Goal: Book appointment/travel/reservation

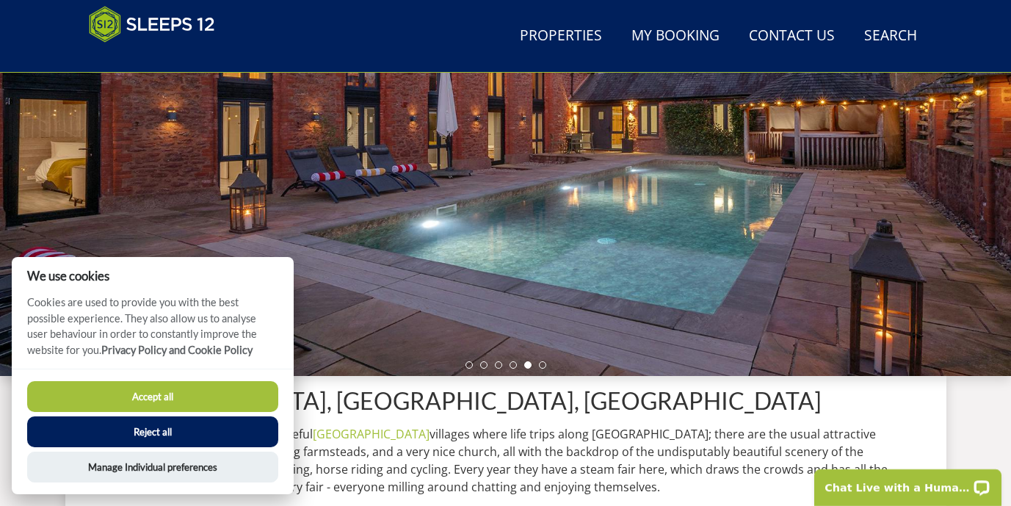
scroll to position [294, 0]
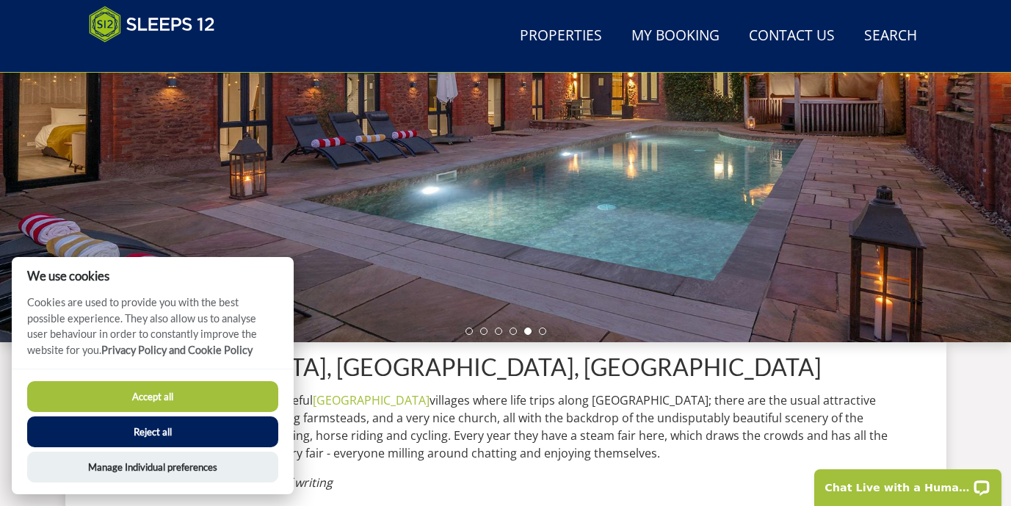
click at [145, 425] on button "Reject all" at bounding box center [152, 431] width 251 height 31
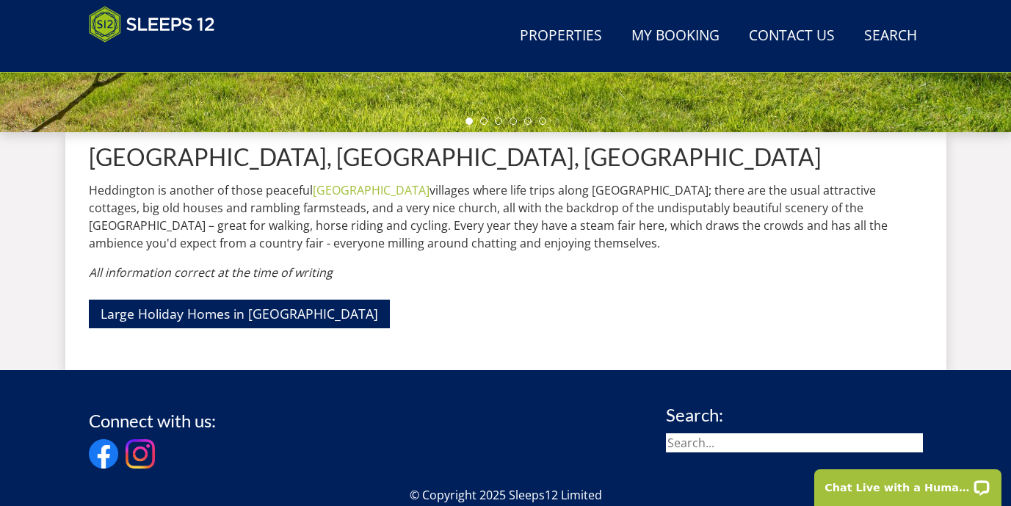
scroll to position [537, 0]
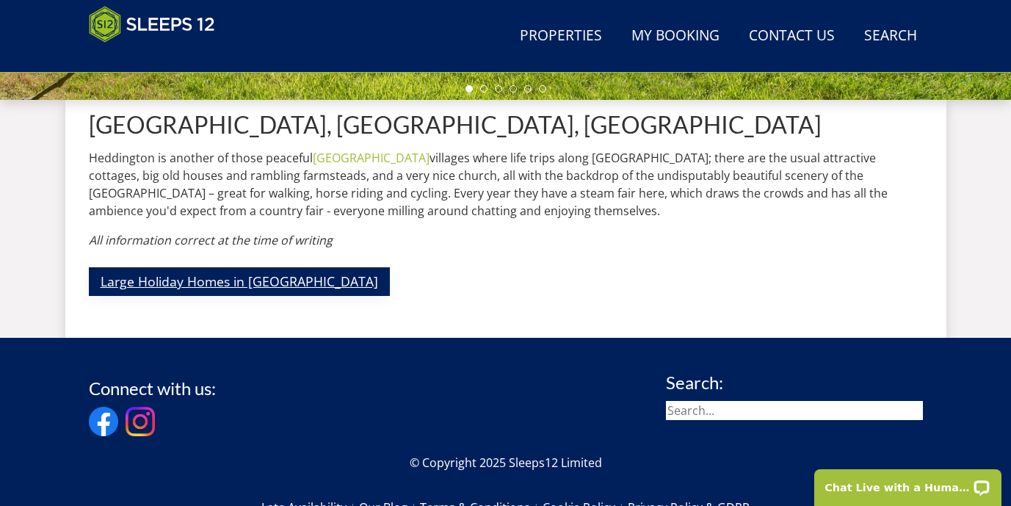
click at [219, 289] on link "Large Holiday Homes in [GEOGRAPHIC_DATA]" at bounding box center [239, 281] width 301 height 29
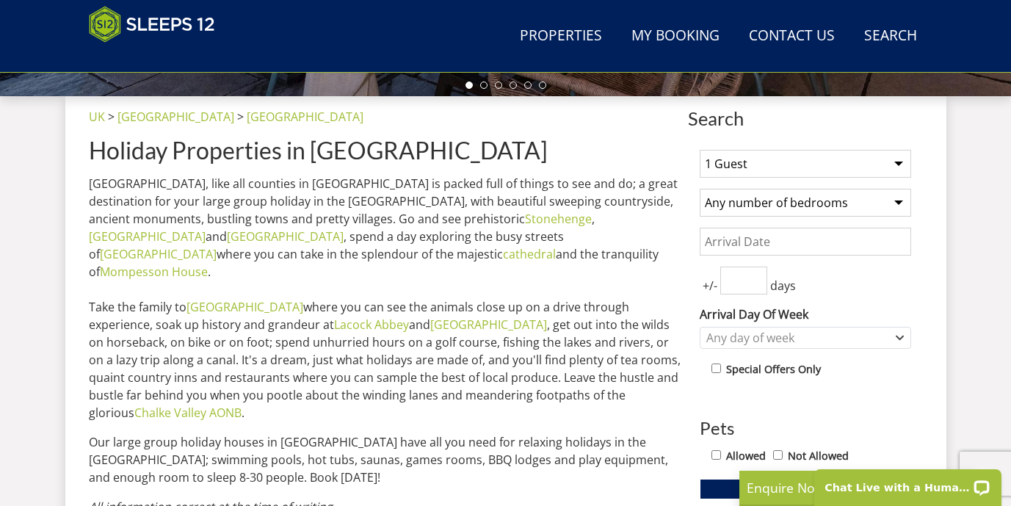
scroll to position [405, 0]
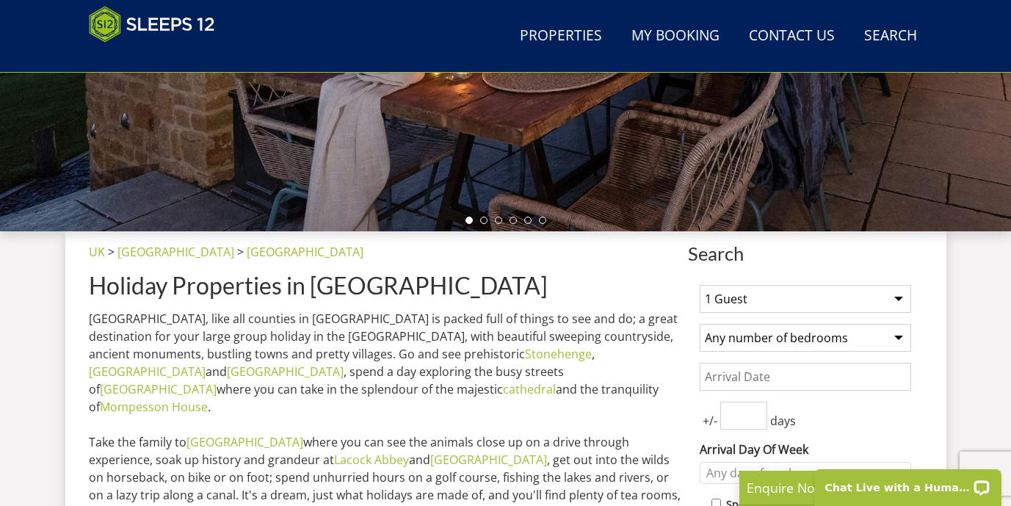
click at [759, 305] on select "1 Guest 2 Guests 3 Guests 4 Guests 5 Guests 6 Guests 7 Guests 8 Guests 9 Guests…" at bounding box center [805, 299] width 211 height 28
select select "12"
click at [700, 285] on select "1 Guest 2 Guests 3 Guests 4 Guests 5 Guests 6 Guests 7 Guests 8 Guests 9 Guests…" at bounding box center [805, 299] width 211 height 28
click at [765, 336] on select "Any number of bedrooms 4 Bedrooms 5 Bedrooms 6 Bedrooms 7 Bedrooms 8 Bedrooms 9…" at bounding box center [805, 338] width 211 height 28
click at [700, 324] on select "Any number of bedrooms 4 Bedrooms 5 Bedrooms 6 Bedrooms 7 Bedrooms 8 Bedrooms 9…" at bounding box center [805, 338] width 211 height 28
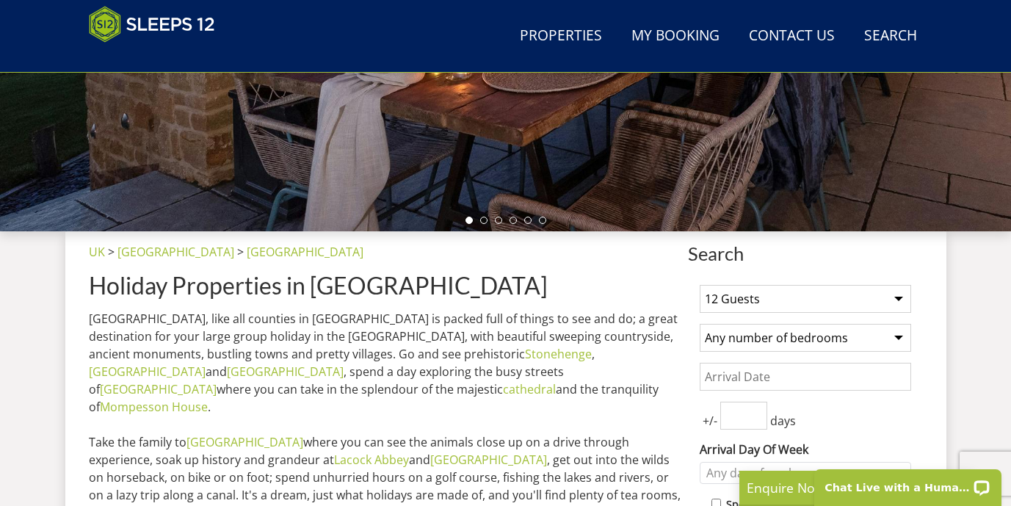
click at [757, 381] on input "Date" at bounding box center [805, 377] width 211 height 28
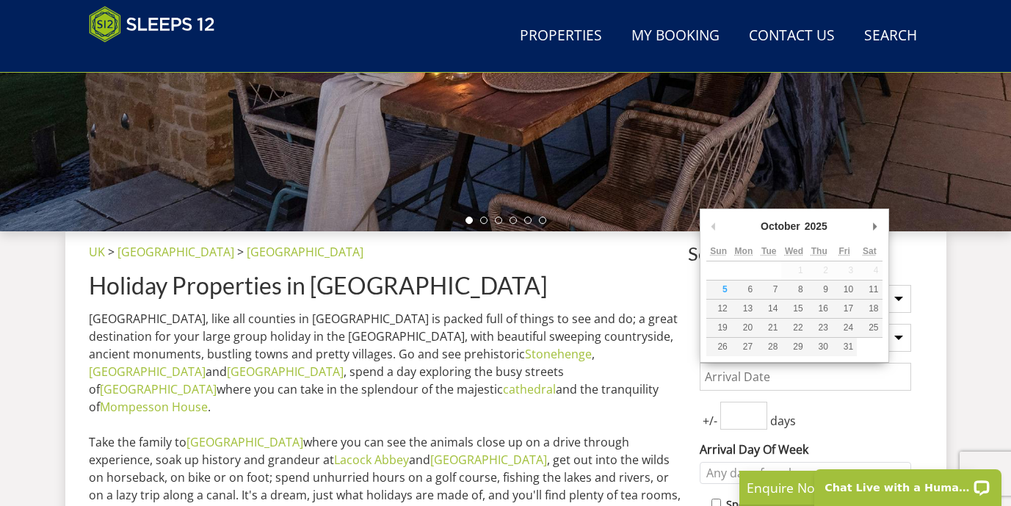
click at [867, 231] on div "October January February March April May June July August September October Nov…" at bounding box center [794, 228] width 176 height 27
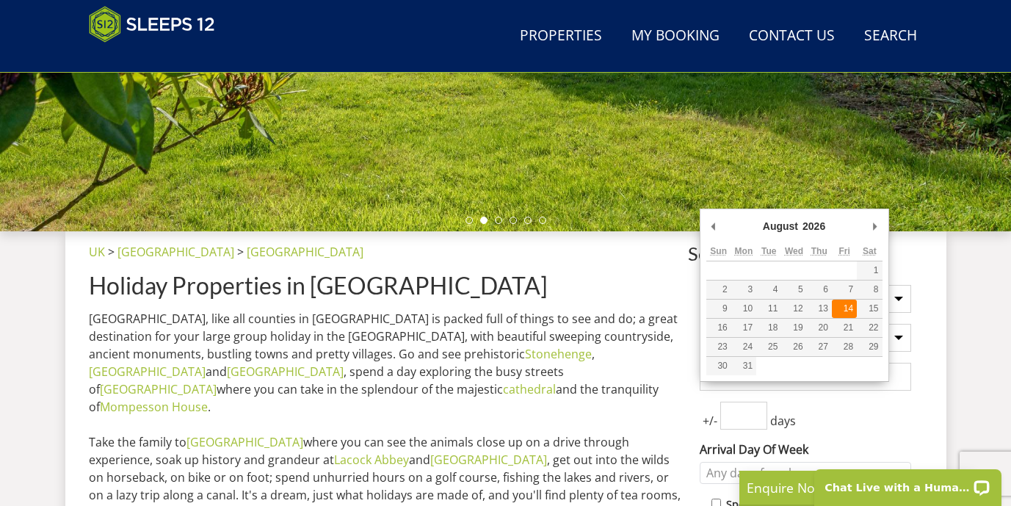
type input "[DATE]"
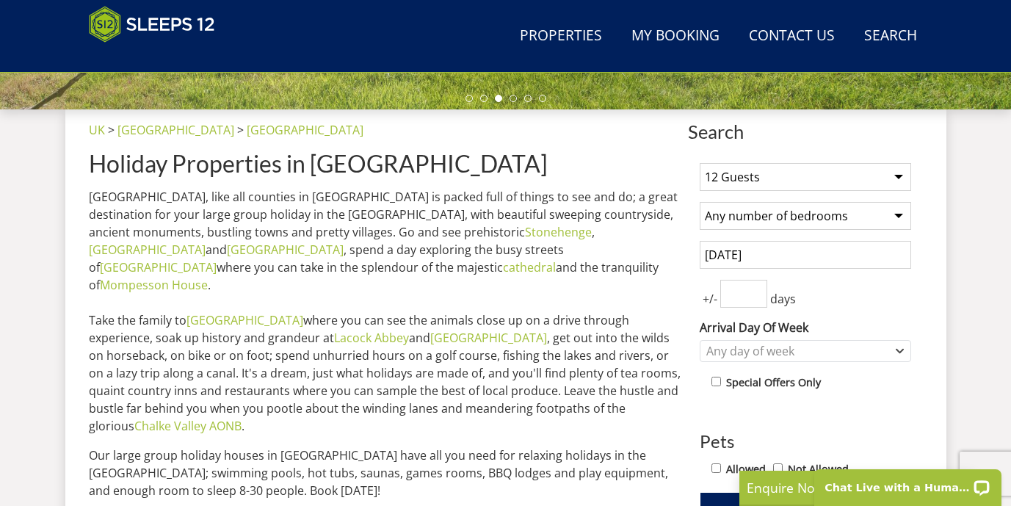
scroll to position [530, 0]
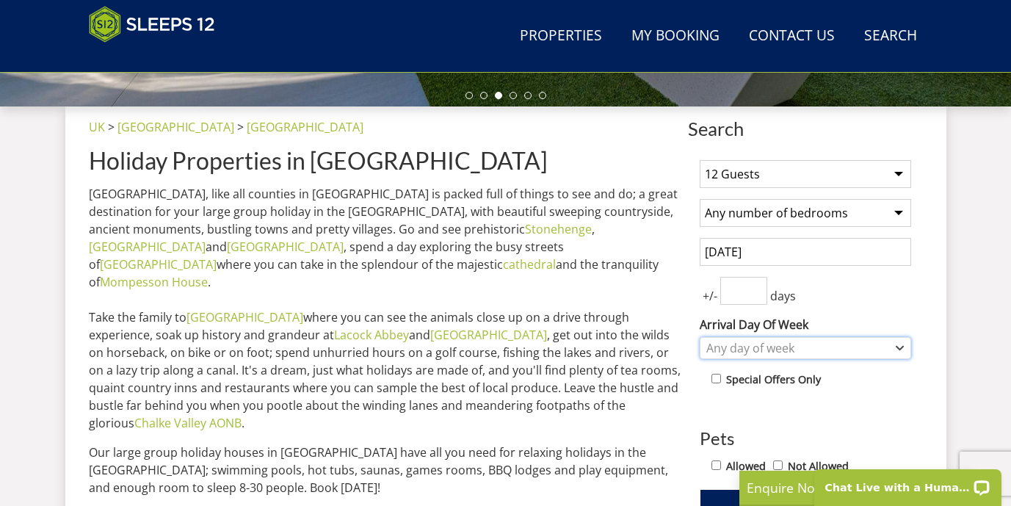
click at [806, 352] on div "Any day of week" at bounding box center [798, 348] width 190 height 16
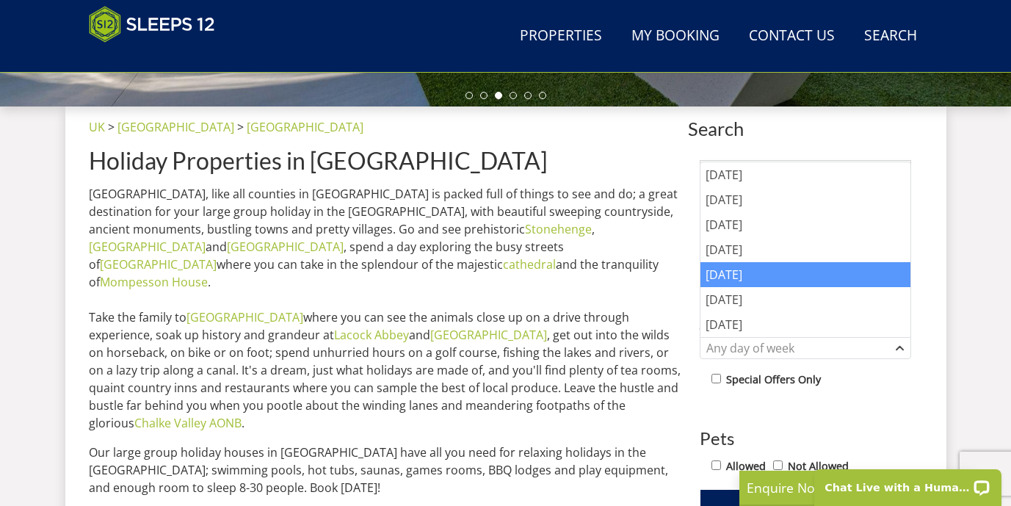
click at [772, 280] on div "[DATE]" at bounding box center [806, 274] width 210 height 25
click at [641, 312] on p "[GEOGRAPHIC_DATA], like all counties in [GEOGRAPHIC_DATA] is packed full of thi…" at bounding box center [385, 308] width 593 height 247
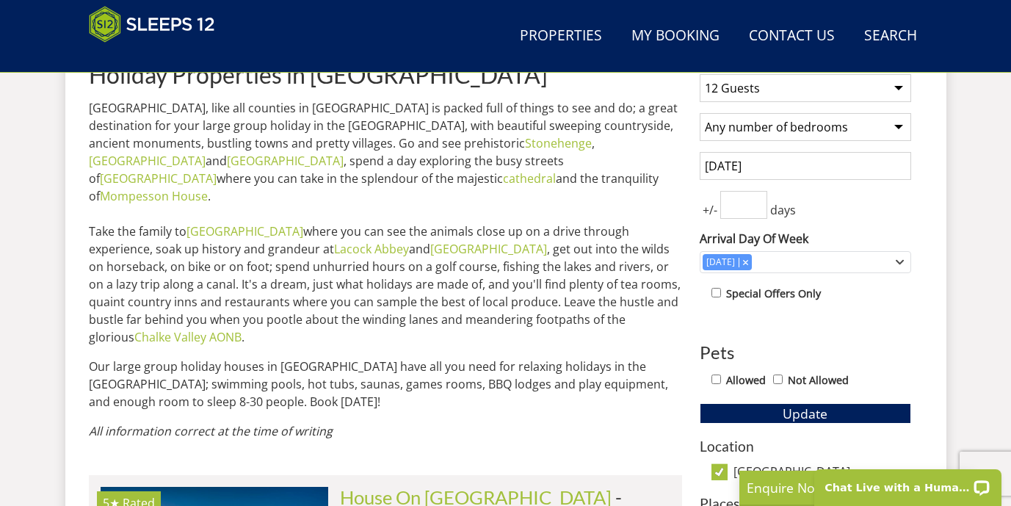
scroll to position [629, 0]
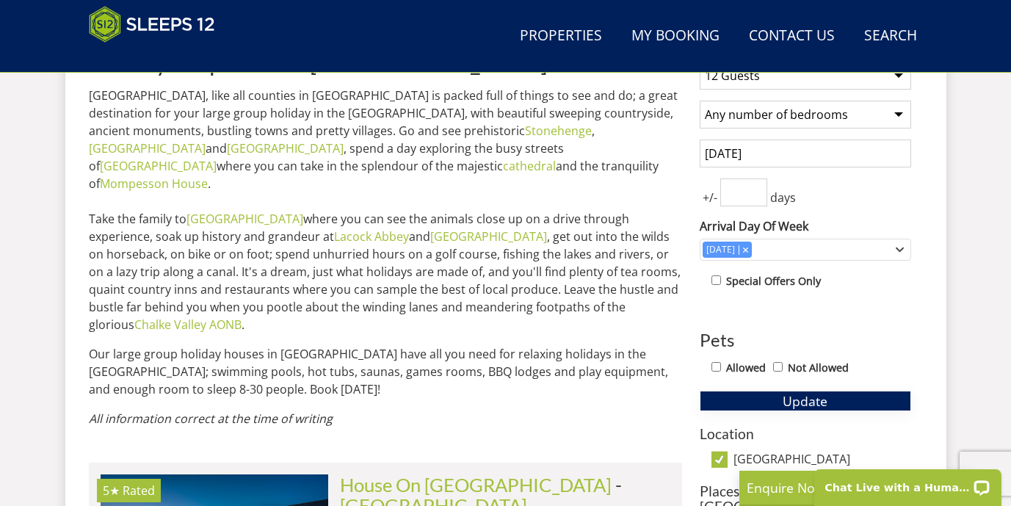
click at [762, 398] on button "Update" at bounding box center [805, 401] width 211 height 21
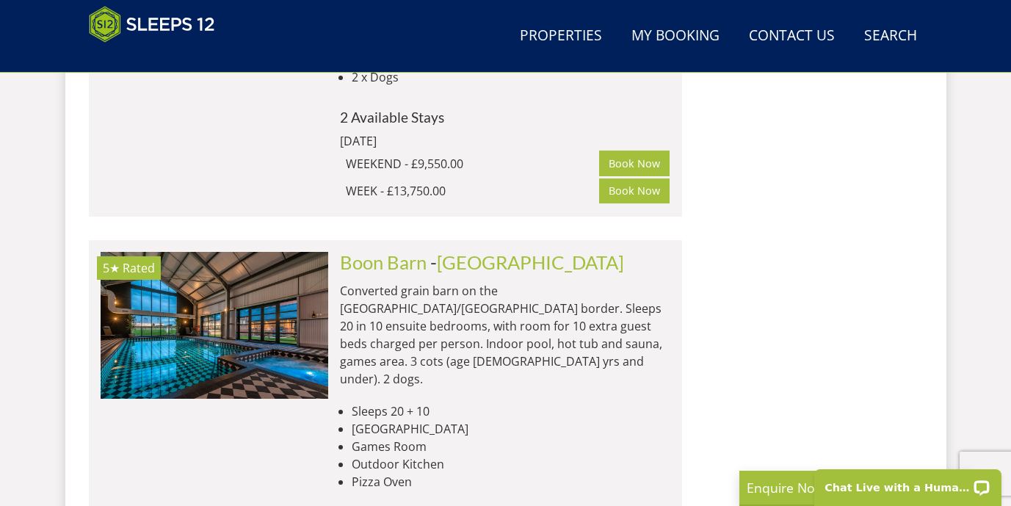
scroll to position [2570, 0]
